Goal: Task Accomplishment & Management: Complete application form

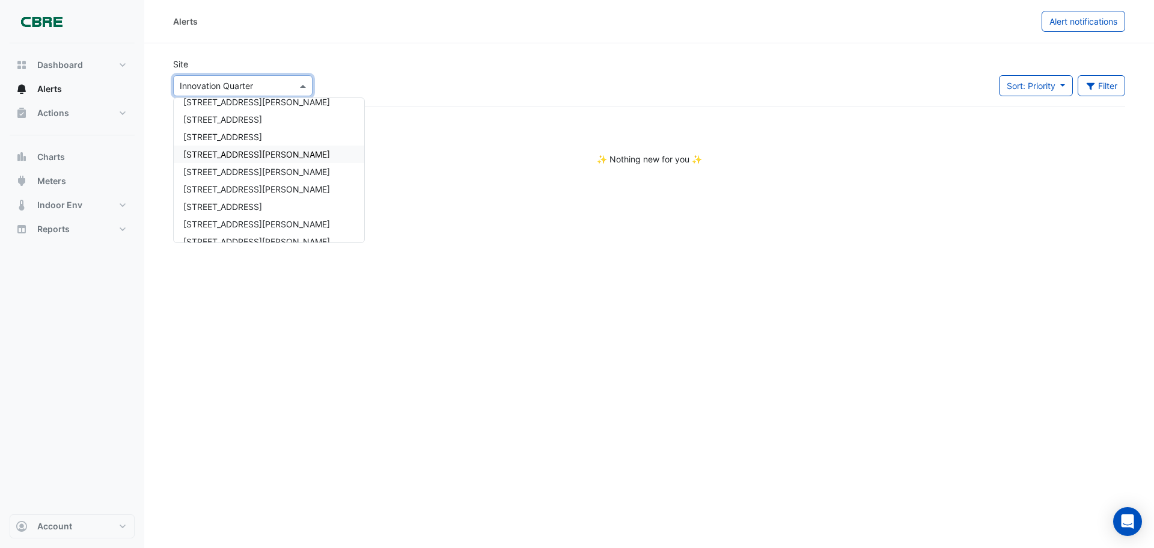
scroll to position [690, 0]
click at [234, 136] on span "[STREET_ADDRESS]" at bounding box center [222, 136] width 79 height 10
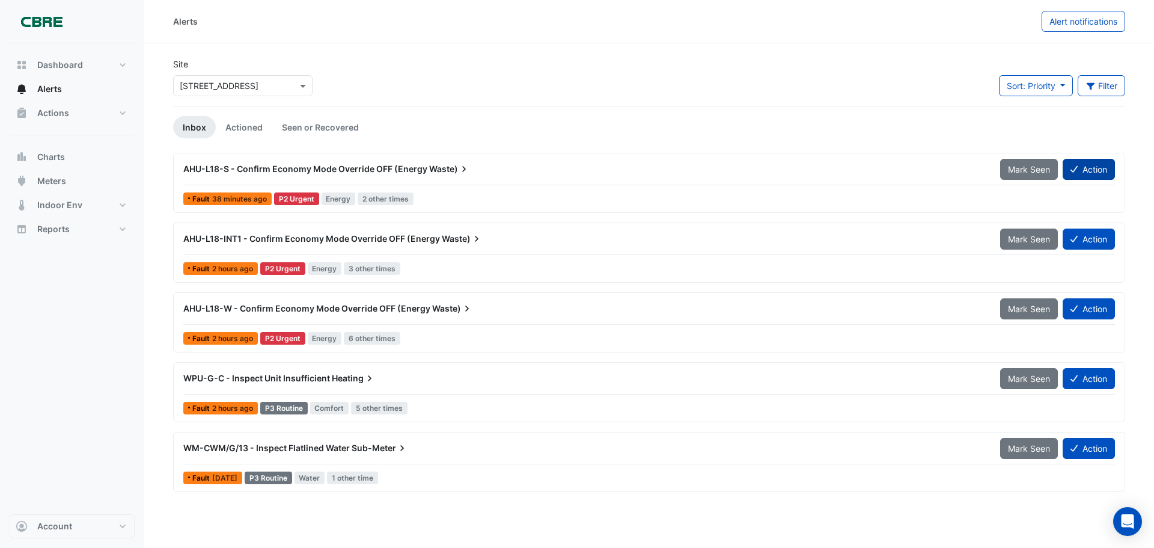
click at [1083, 173] on button "Action" at bounding box center [1089, 169] width 52 height 21
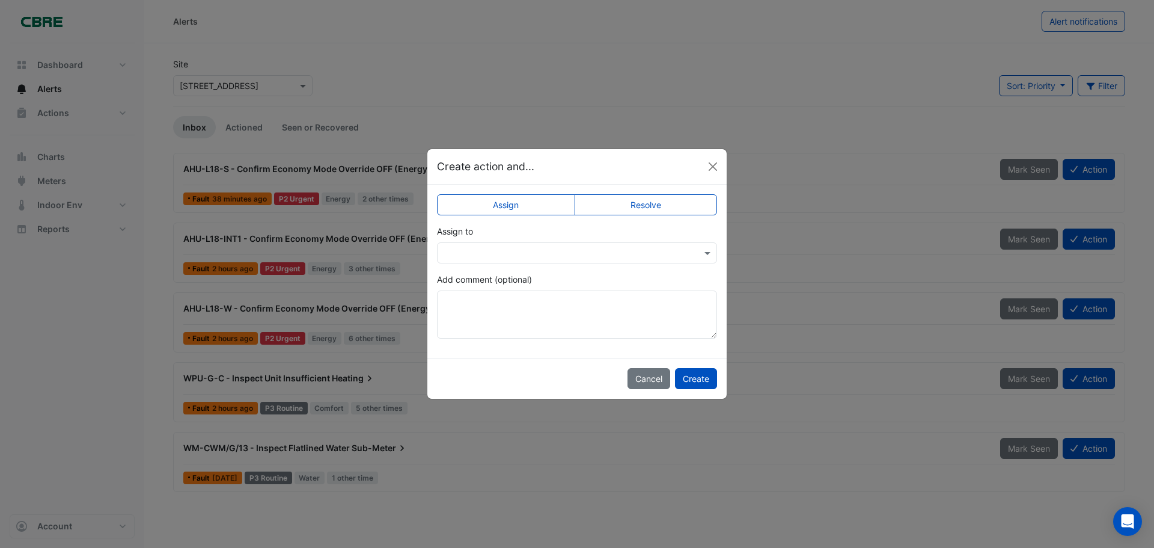
click at [713, 176] on div "Create action and..." at bounding box center [576, 166] width 299 height 35
click at [620, 247] on input "text" at bounding box center [565, 253] width 243 height 13
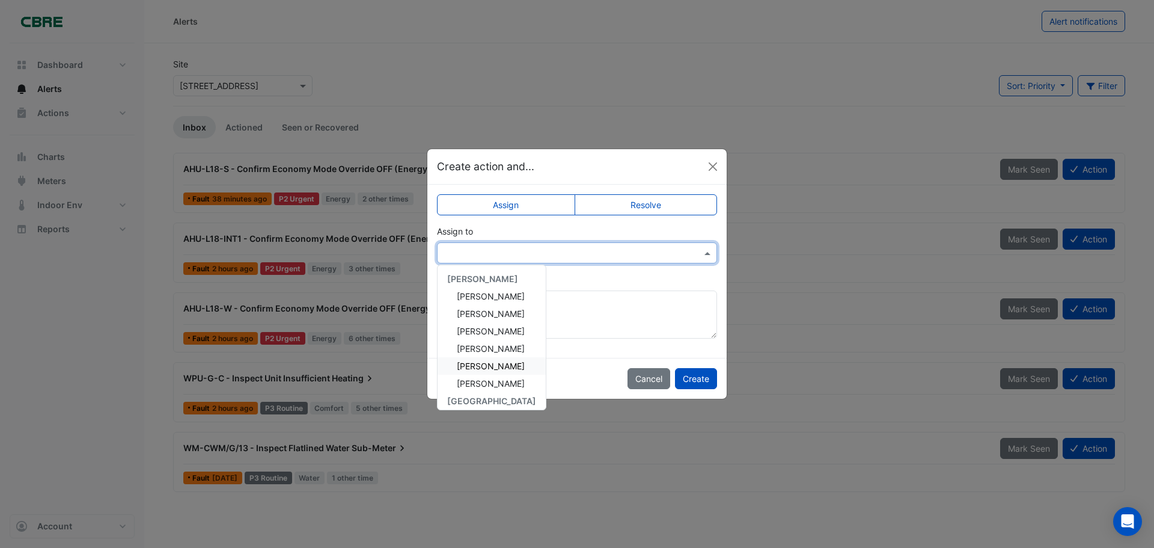
click at [514, 369] on div "[PERSON_NAME]" at bounding box center [492, 365] width 108 height 17
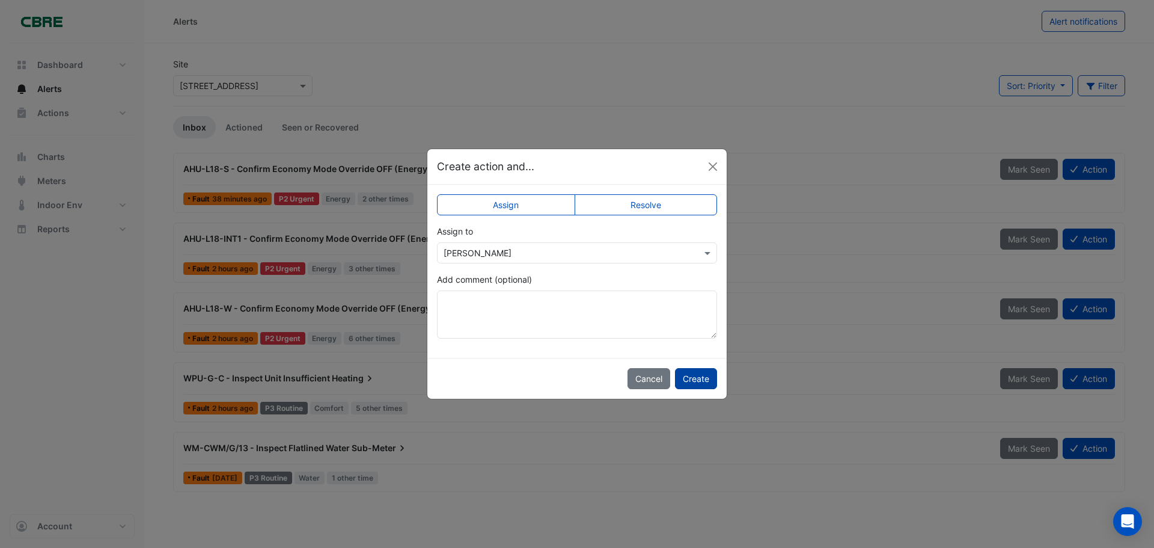
click at [693, 373] on button "Create" at bounding box center [696, 378] width 42 height 21
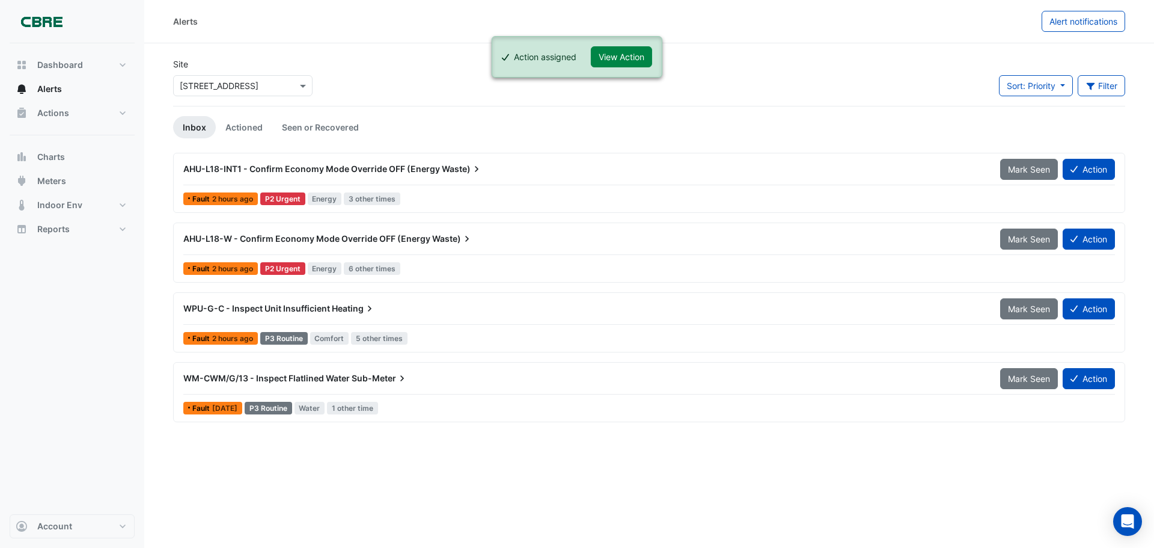
click at [1082, 241] on button "Action" at bounding box center [1089, 238] width 52 height 21
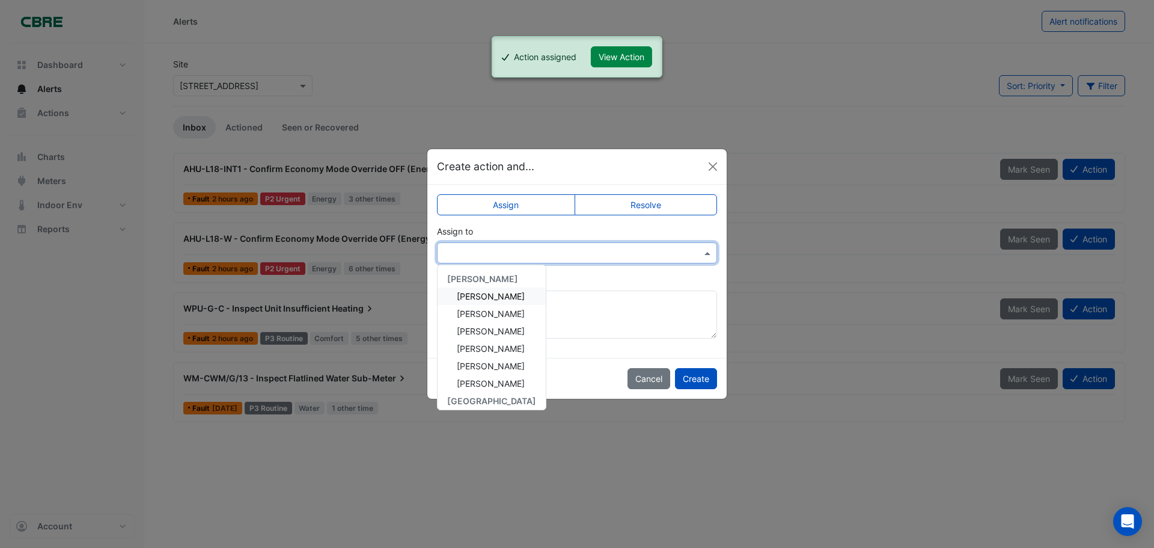
click at [673, 257] on input "text" at bounding box center [565, 253] width 243 height 13
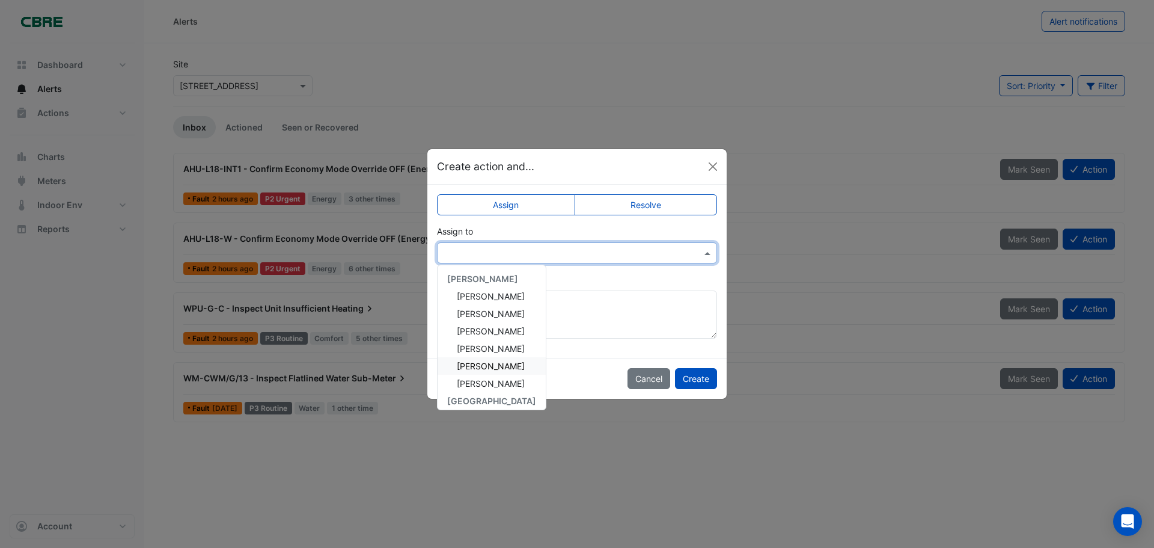
click at [505, 370] on span "[PERSON_NAME]" at bounding box center [491, 366] width 68 height 10
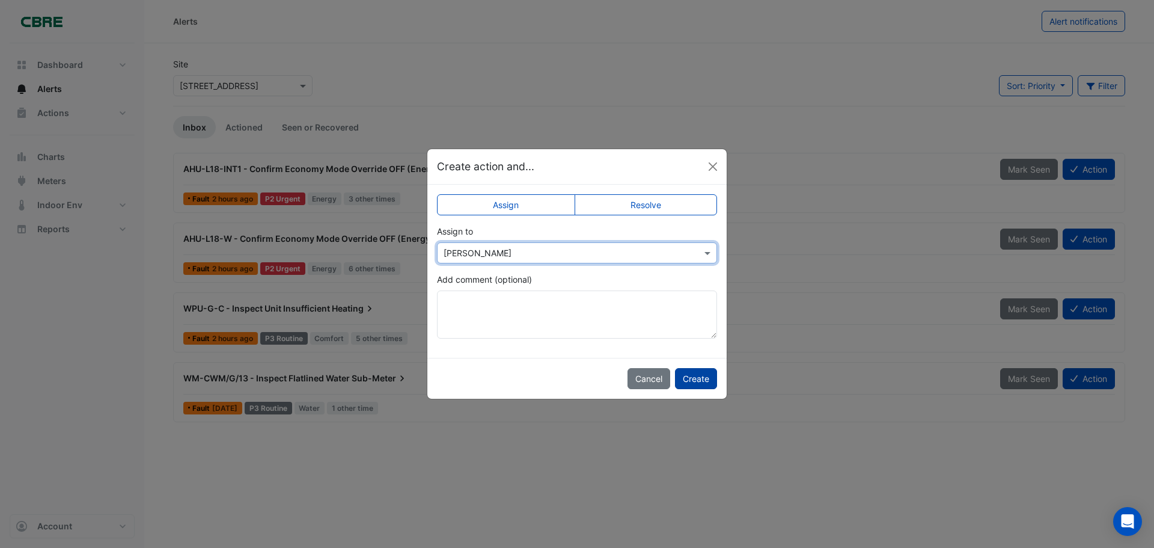
click at [687, 381] on button "Create" at bounding box center [696, 378] width 42 height 21
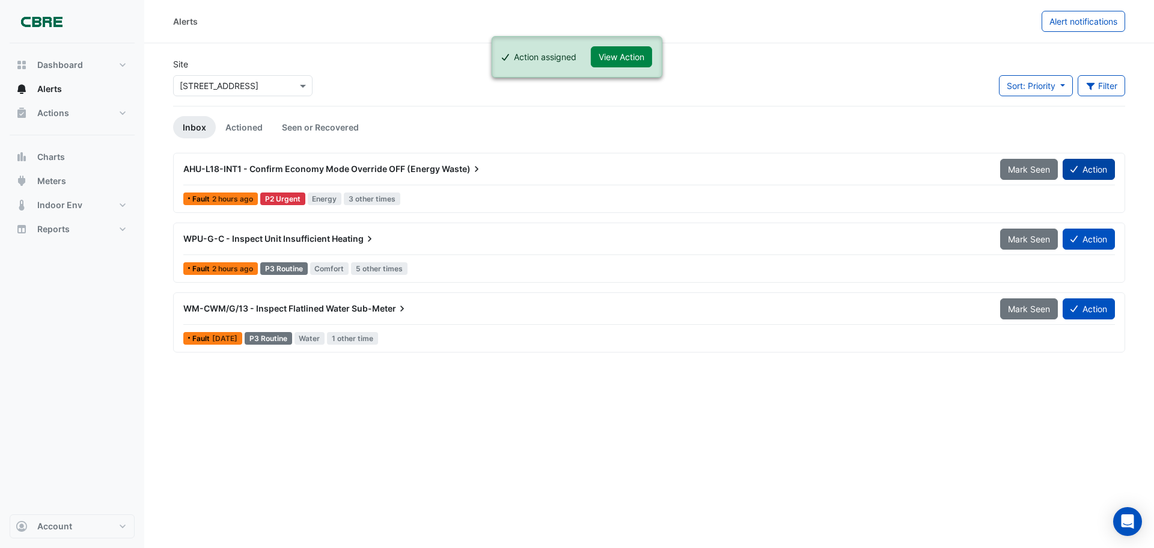
click at [1089, 173] on button "Action" at bounding box center [1089, 169] width 52 height 21
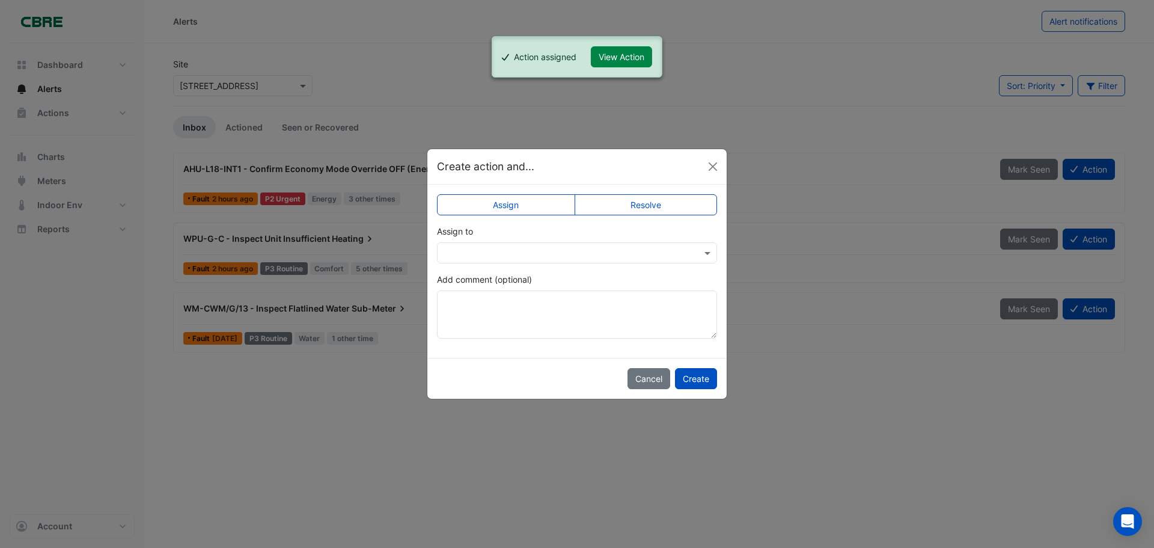
click at [669, 239] on div "Assign to" at bounding box center [577, 244] width 280 height 38
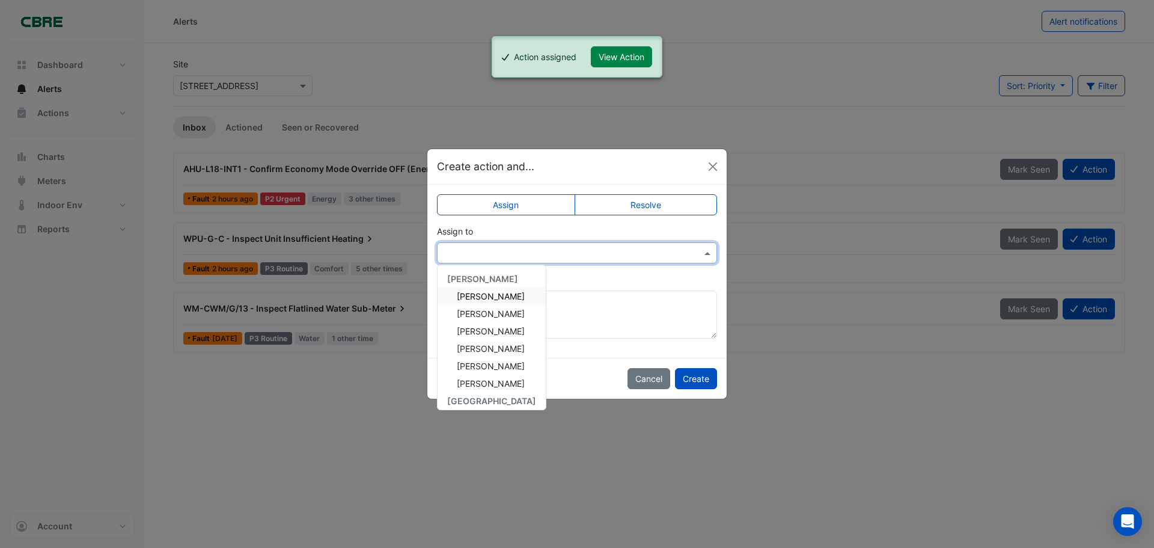
click at [669, 242] on div at bounding box center [577, 252] width 280 height 21
click at [518, 363] on div "[PERSON_NAME]" at bounding box center [492, 365] width 108 height 17
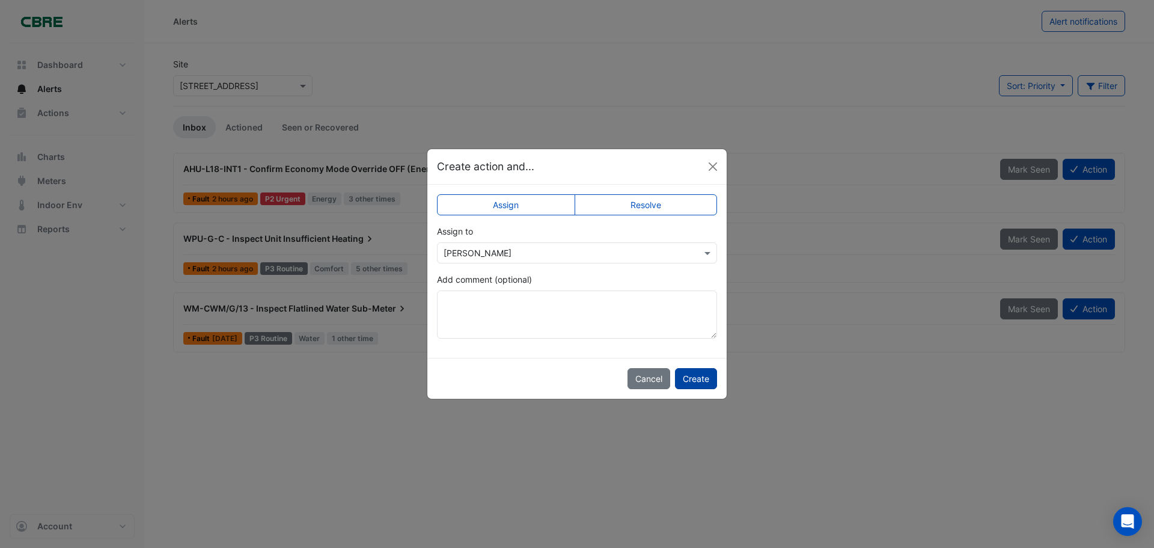
click at [710, 383] on button "Create" at bounding box center [696, 378] width 42 height 21
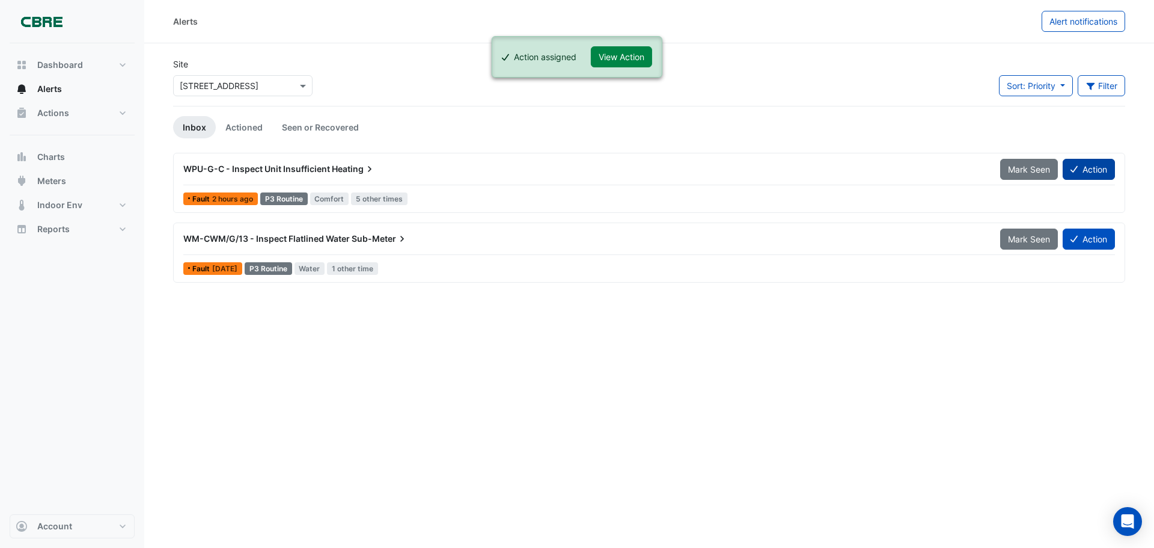
click at [1105, 165] on button "Action" at bounding box center [1089, 169] width 52 height 21
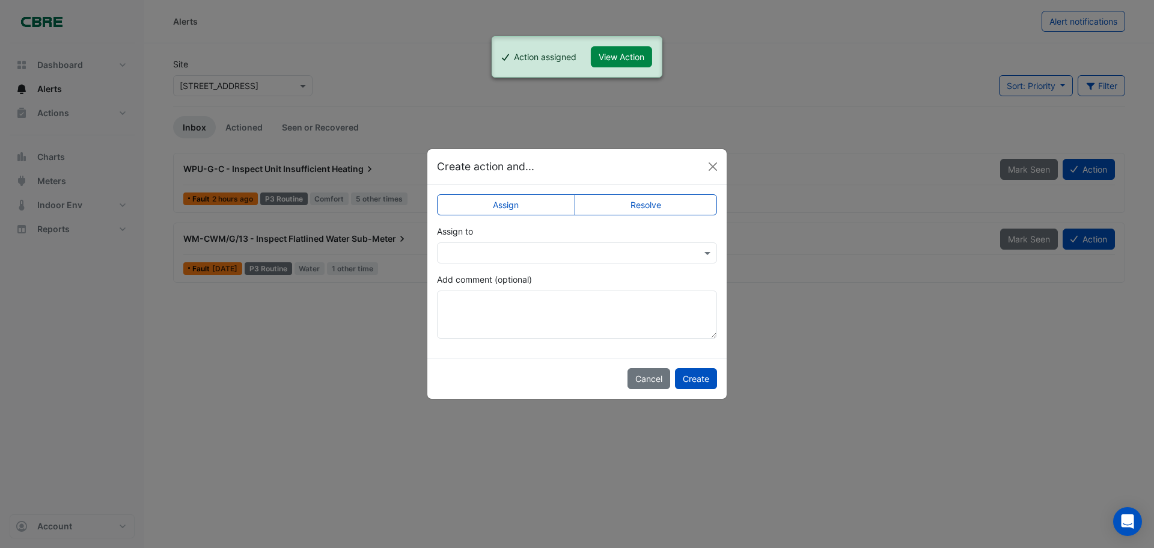
click at [697, 255] on div at bounding box center [577, 253] width 279 height 14
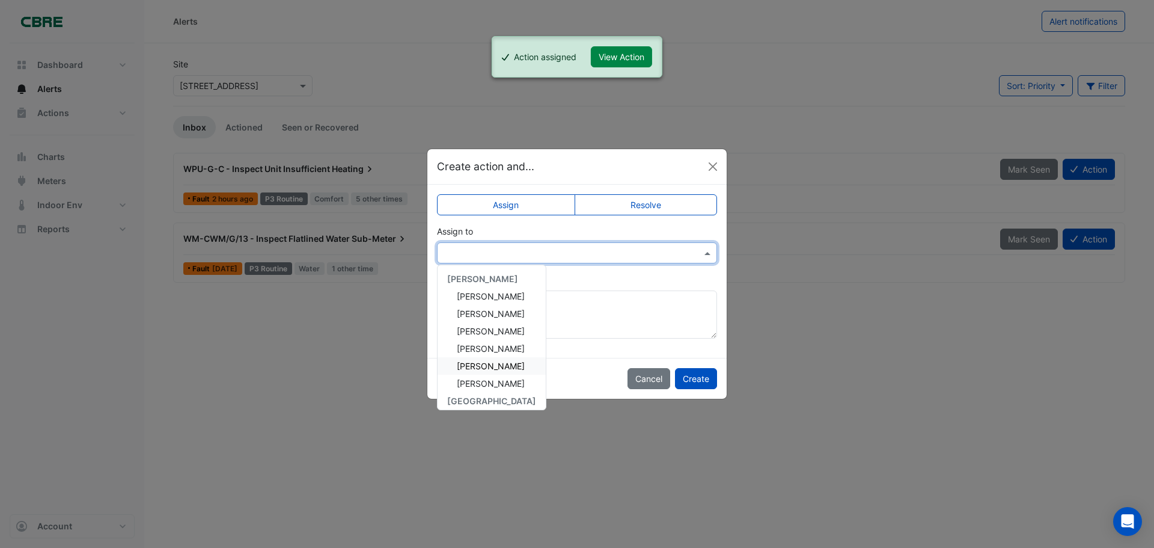
click at [482, 367] on span "[PERSON_NAME]" at bounding box center [491, 366] width 68 height 10
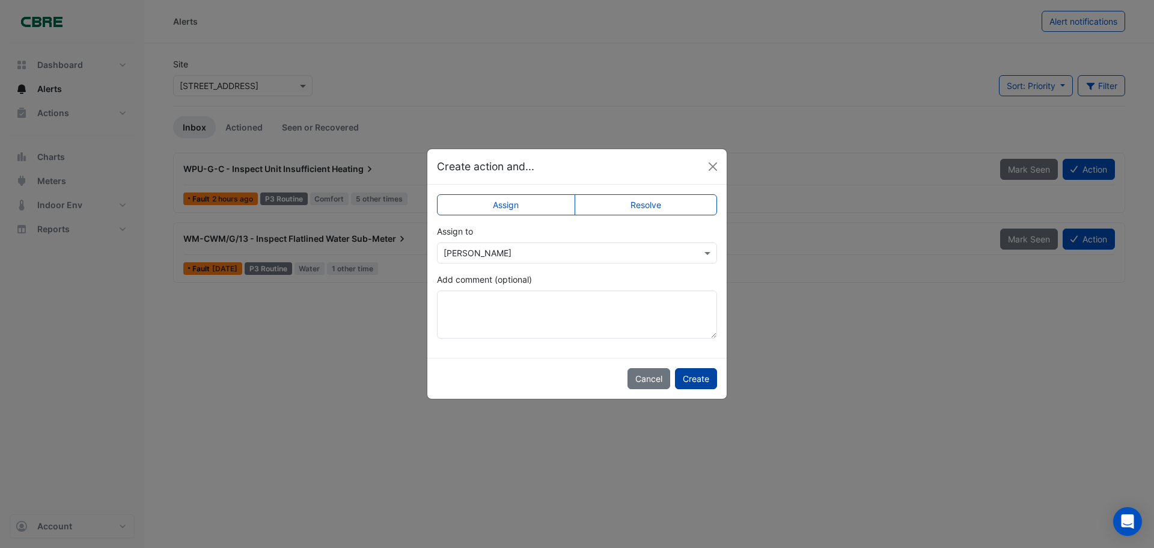
click at [700, 378] on button "Create" at bounding box center [696, 378] width 42 height 21
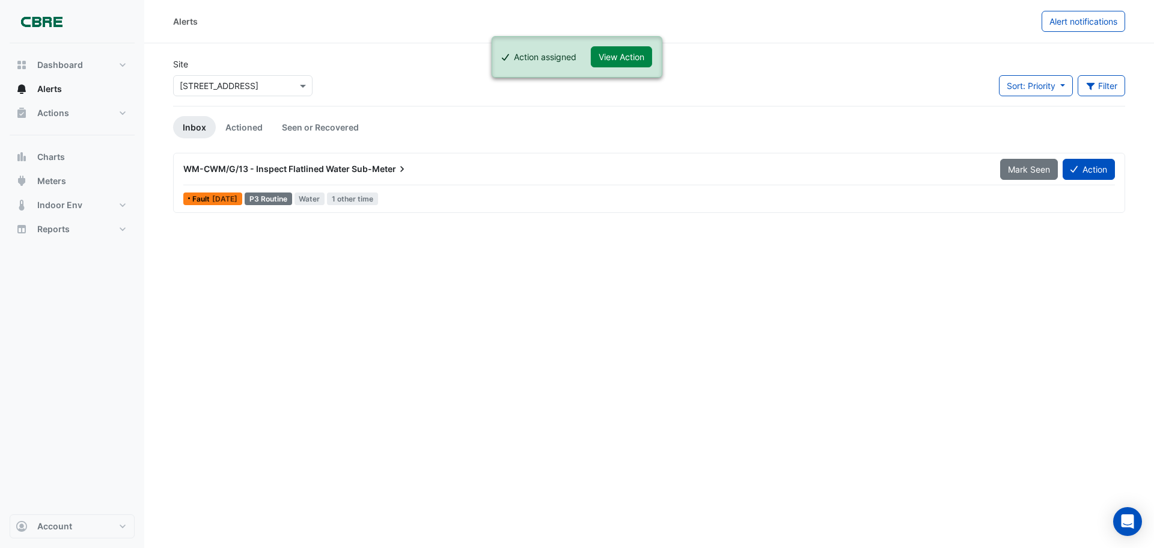
drag, startPoint x: 700, startPoint y: 378, endPoint x: 1154, endPoint y: 196, distance: 489.7
click at [1083, 165] on button "Action" at bounding box center [1089, 169] width 52 height 21
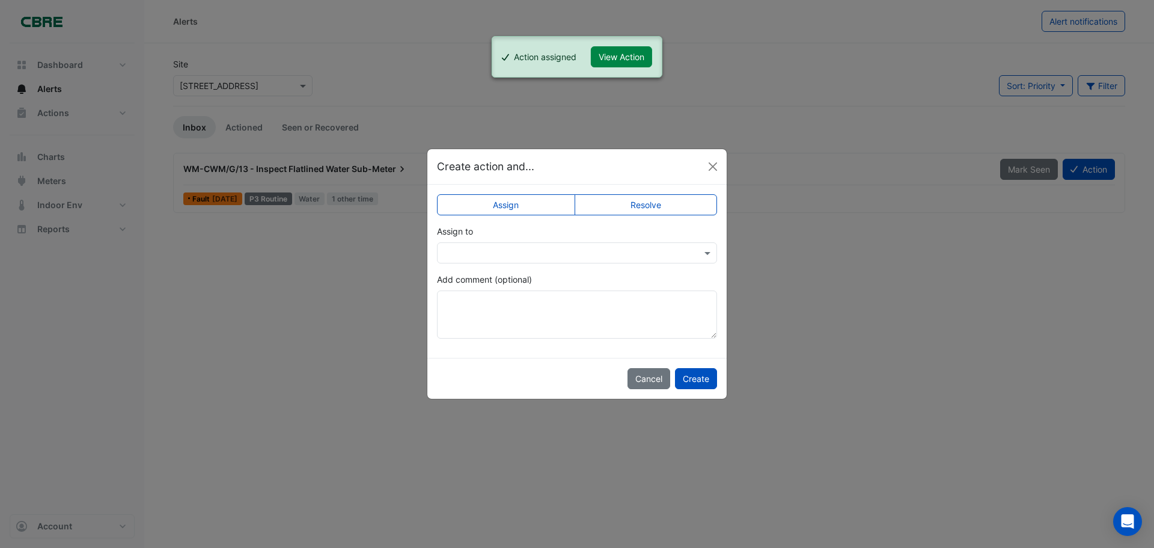
click at [683, 247] on input "text" at bounding box center [565, 253] width 243 height 13
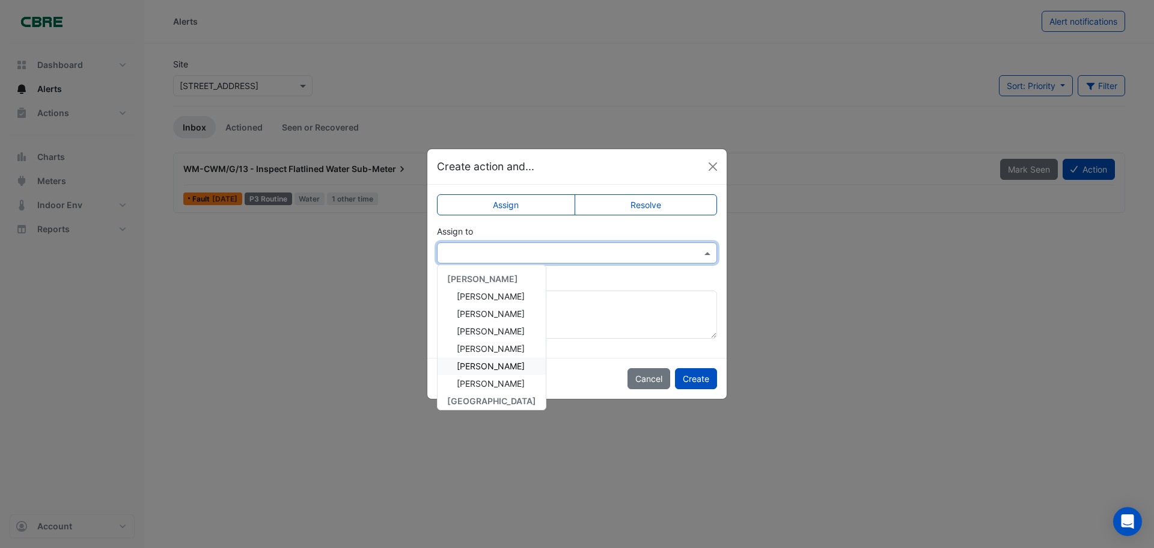
click at [490, 370] on span "[PERSON_NAME]" at bounding box center [491, 366] width 68 height 10
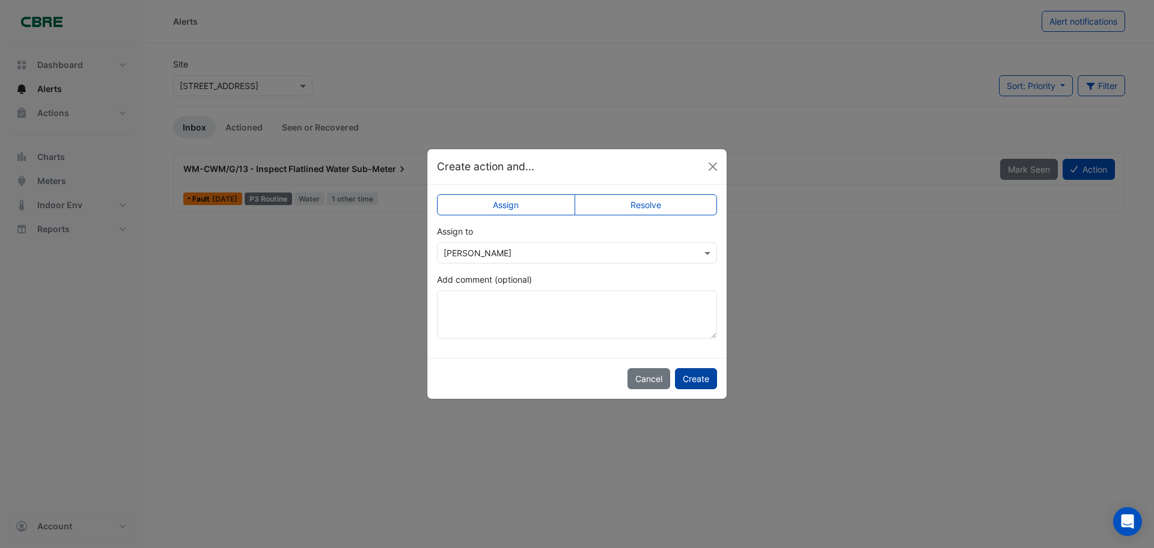
click at [698, 379] on button "Create" at bounding box center [696, 378] width 42 height 21
